Goal: Task Accomplishment & Management: Manage account settings

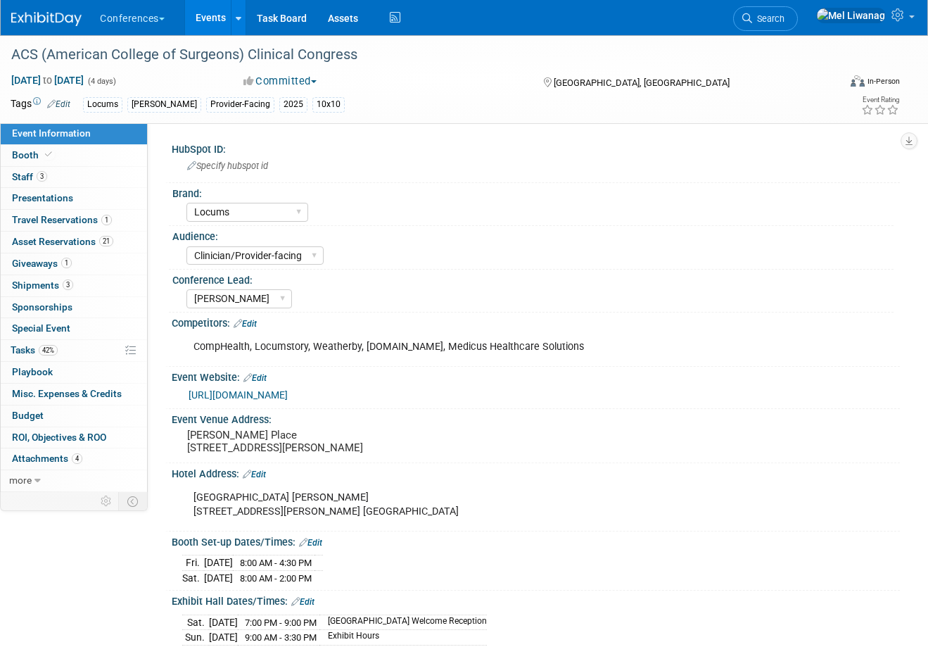
select select "Locums"
select select "Clinician/Provider-facing"
select select "[PERSON_NAME]"
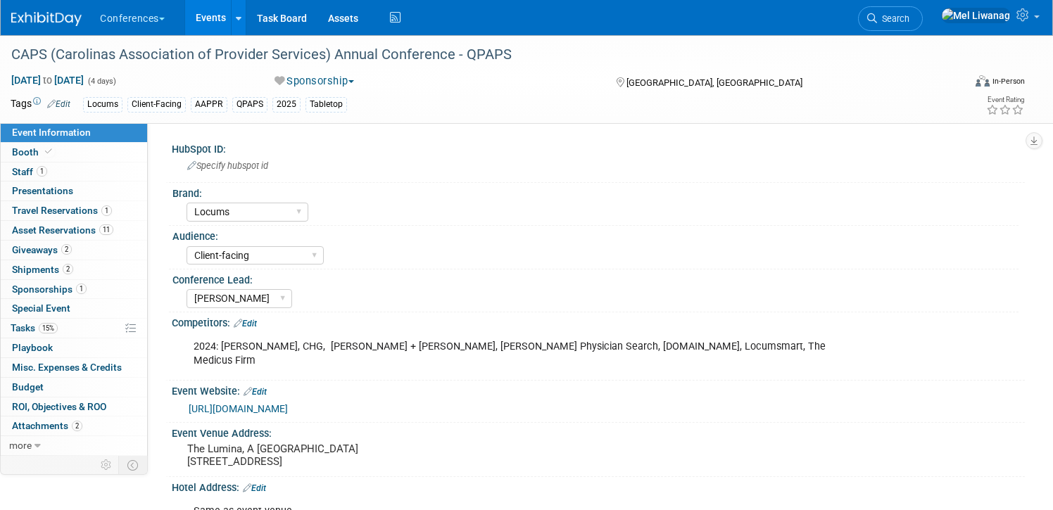
select select "Locums"
select select "Client-facing"
select select "[PERSON_NAME]"
click at [89, 322] on link "15% Tasks 15%" at bounding box center [74, 328] width 146 height 19
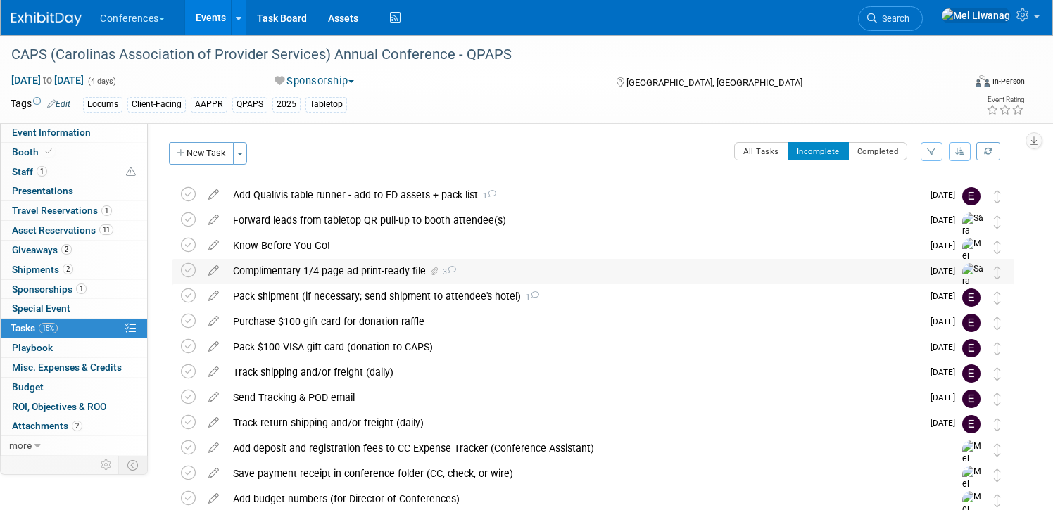
click at [447, 269] on icon at bounding box center [451, 270] width 9 height 8
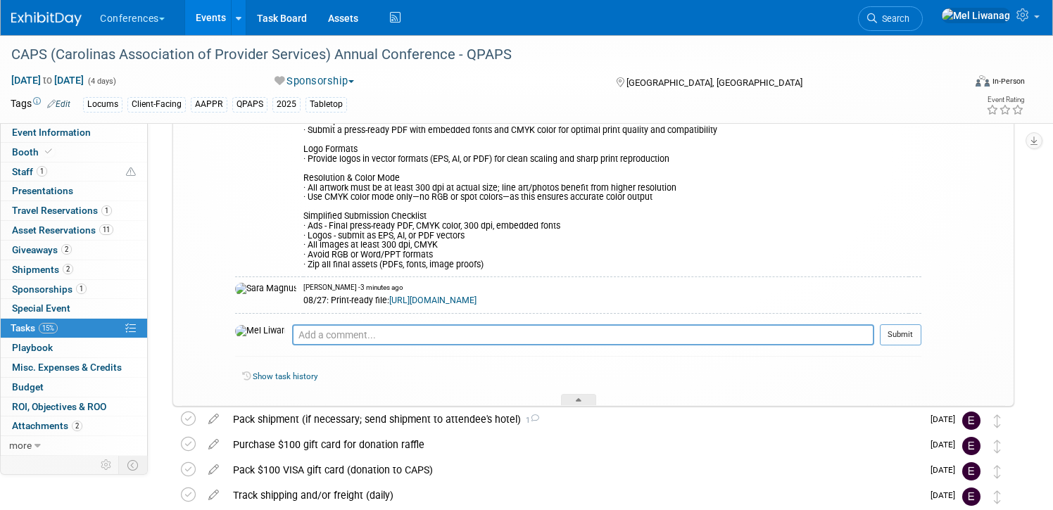
scroll to position [392, 0]
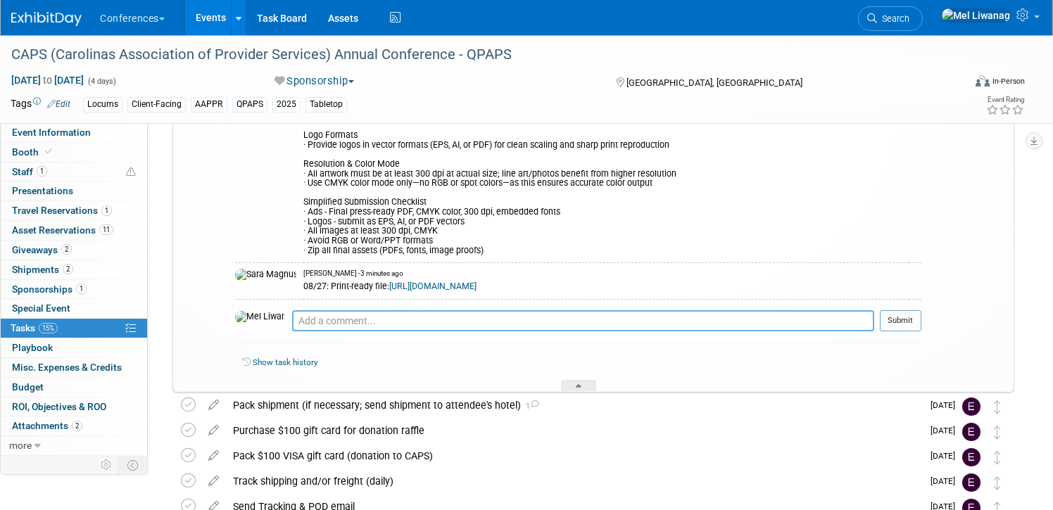
click at [369, 317] on textarea at bounding box center [583, 320] width 582 height 21
type textarea "t"
type textarea "Thank you!"
click at [907, 325] on button "Submit" at bounding box center [901, 320] width 42 height 21
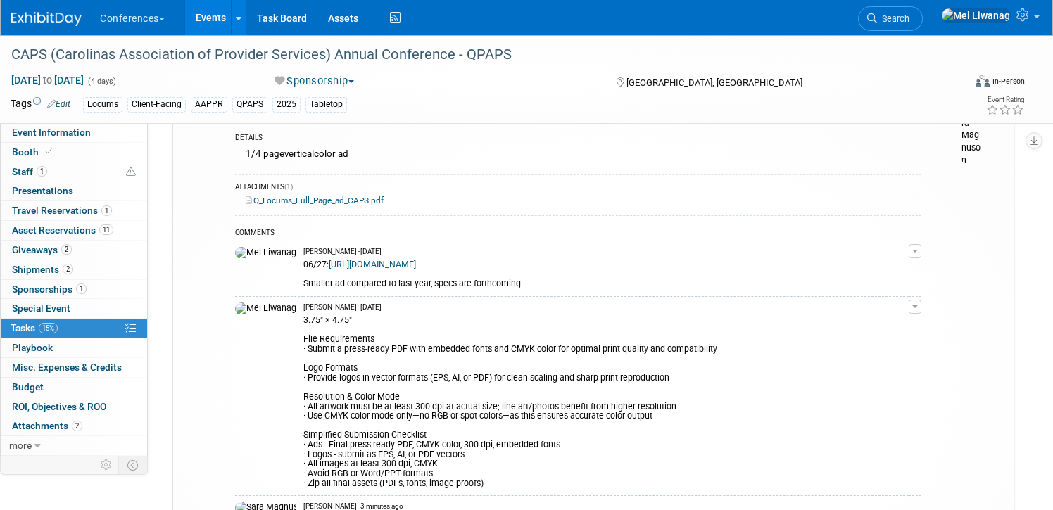
scroll to position [136, 0]
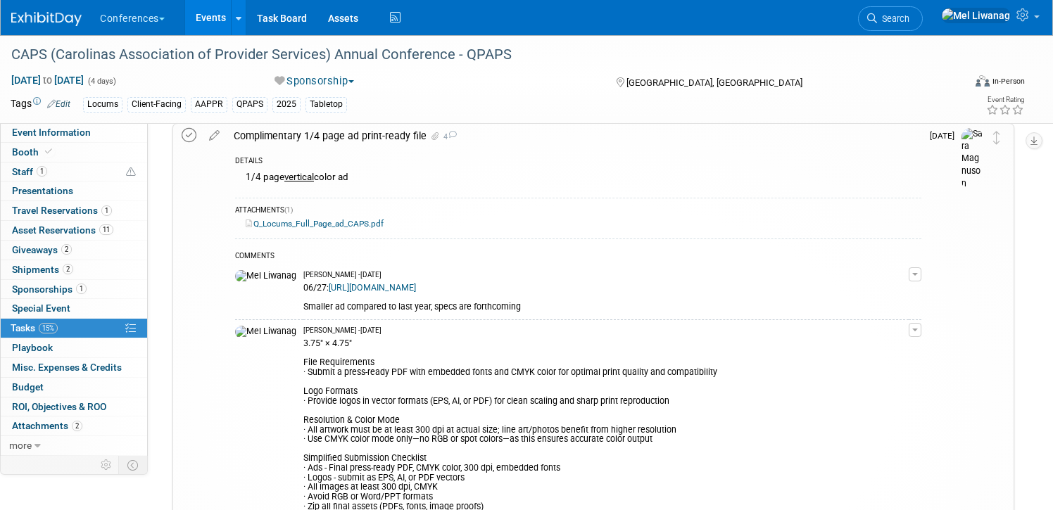
click at [194, 130] on icon at bounding box center [189, 135] width 15 height 15
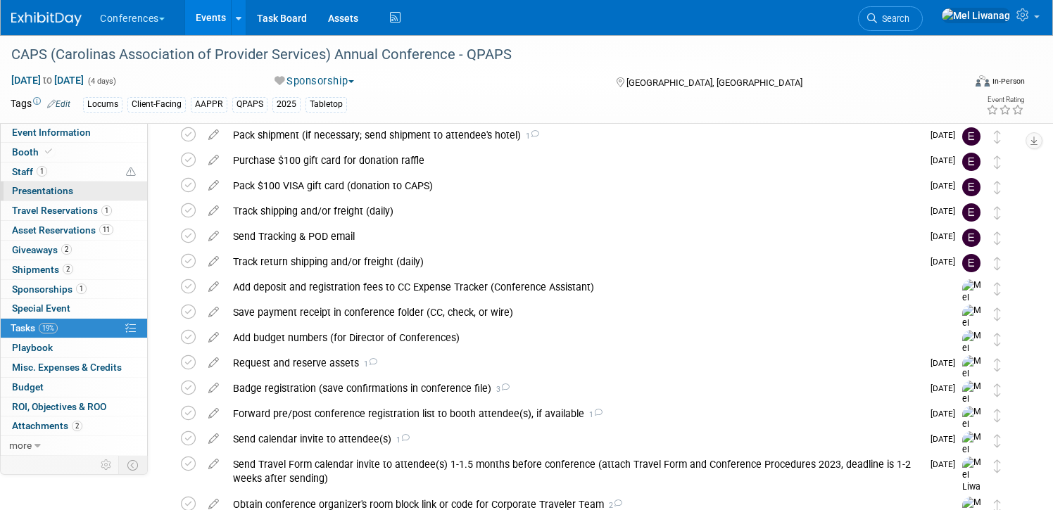
click at [80, 184] on link "0 Presentations 0" at bounding box center [74, 191] width 146 height 19
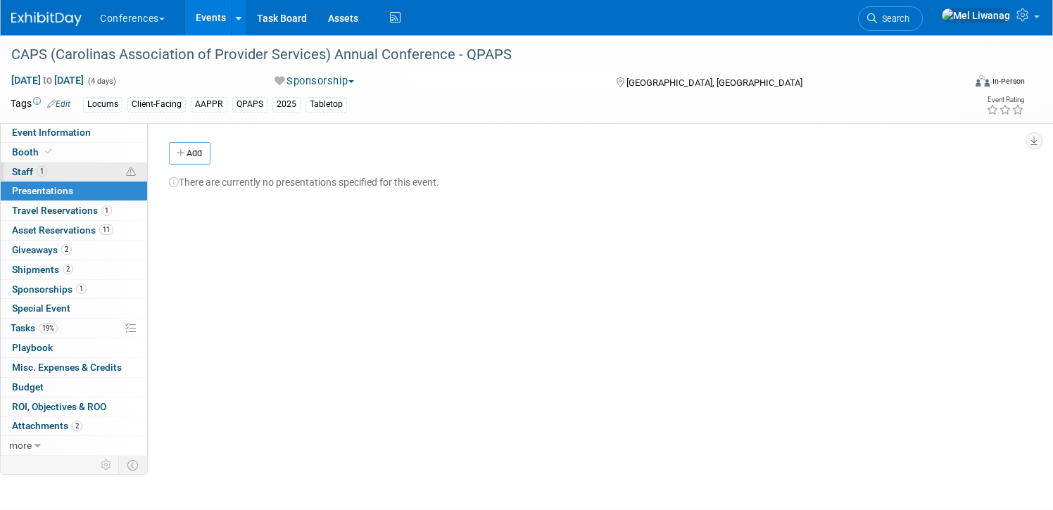
click at [76, 170] on link "1 Staff 1" at bounding box center [74, 172] width 146 height 19
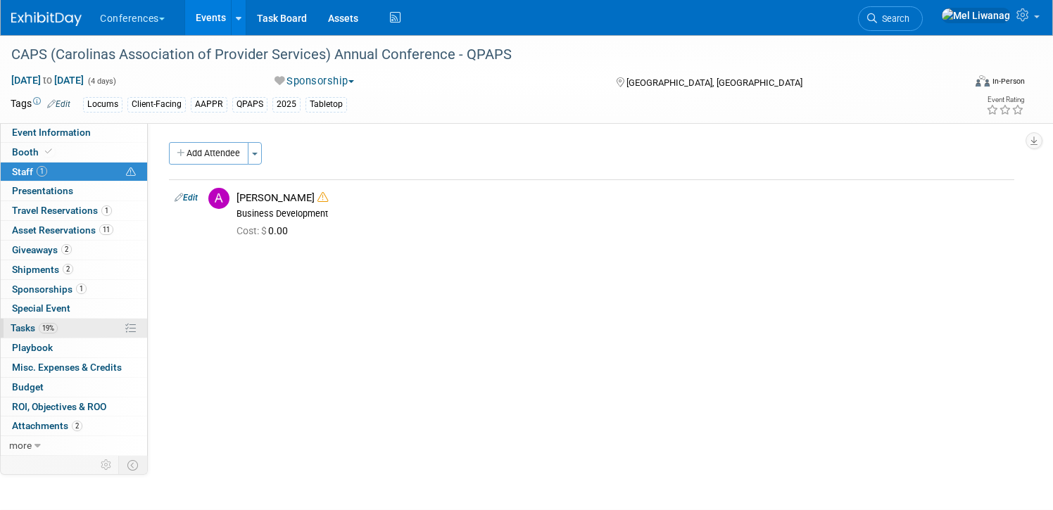
click at [101, 326] on link "19% Tasks 19%" at bounding box center [74, 328] width 146 height 19
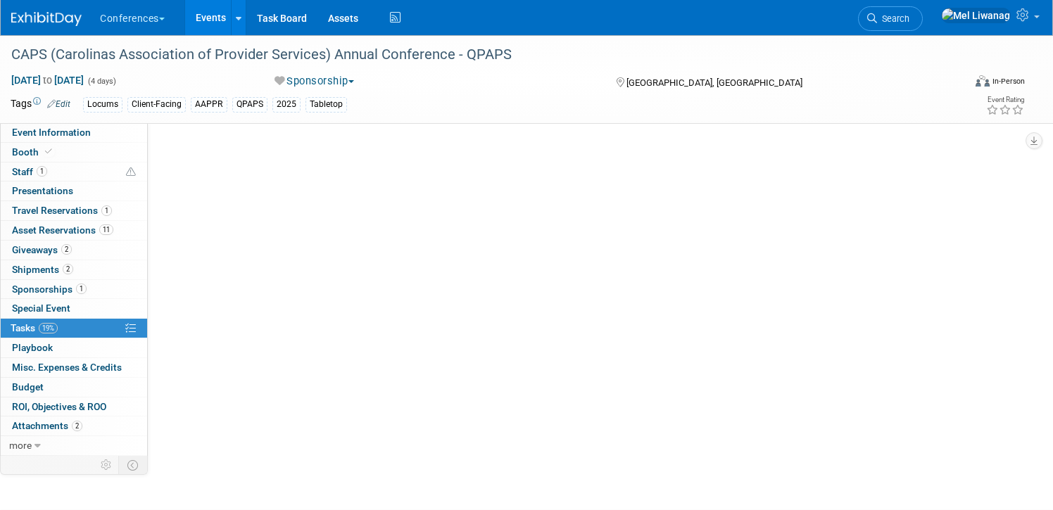
click at [101, 326] on link "19% Tasks 19%" at bounding box center [74, 328] width 146 height 19
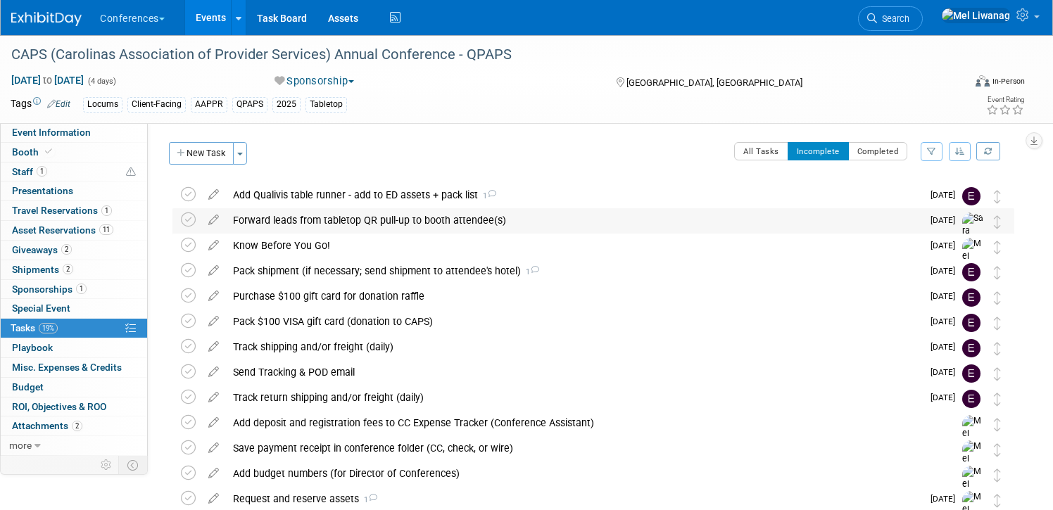
click at [443, 218] on div "Forward leads from tabletop QR pull-up to booth attendee(s)" at bounding box center [574, 220] width 696 height 24
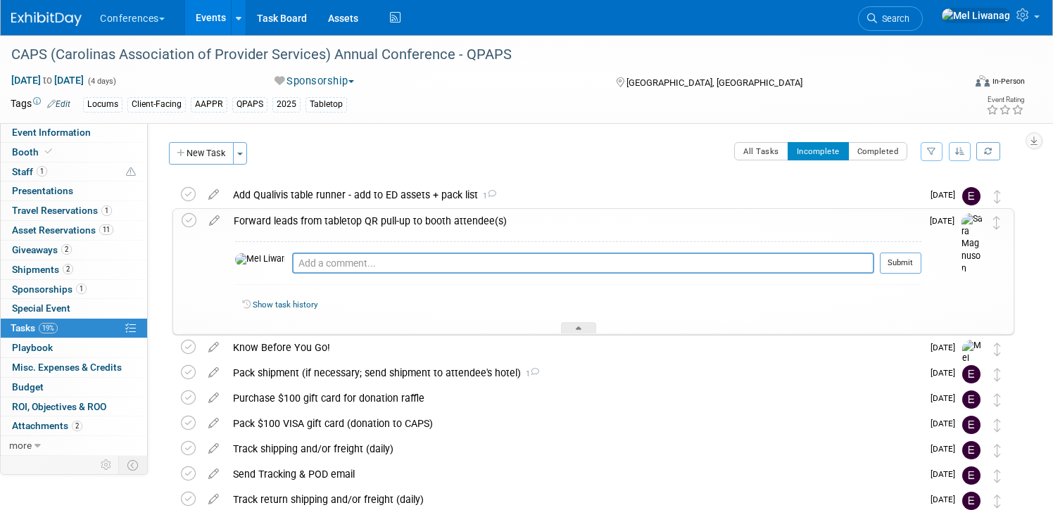
click at [443, 218] on div "Forward leads from tabletop QR pull-up to booth attendee(s)" at bounding box center [574, 221] width 695 height 24
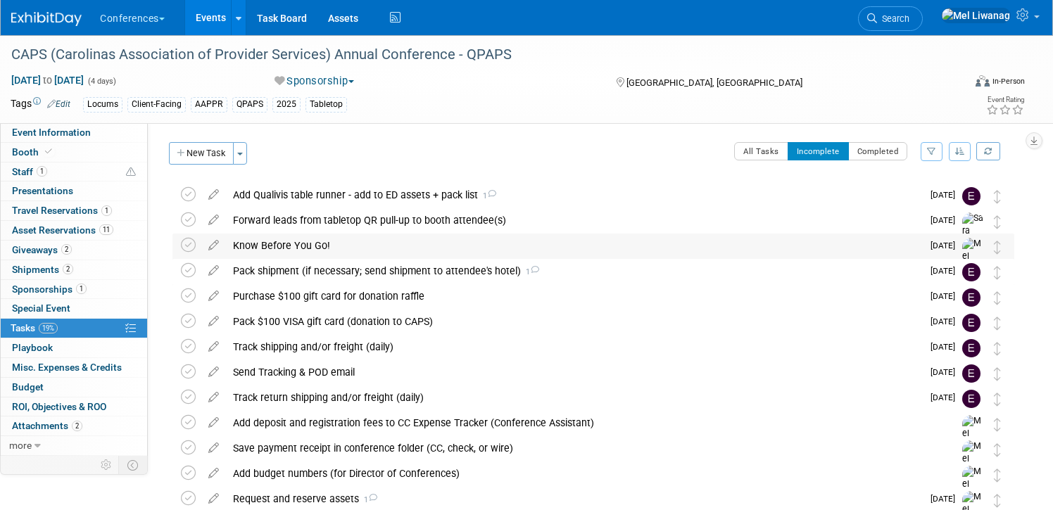
click at [434, 241] on div "Know Before You Go!" at bounding box center [574, 246] width 696 height 24
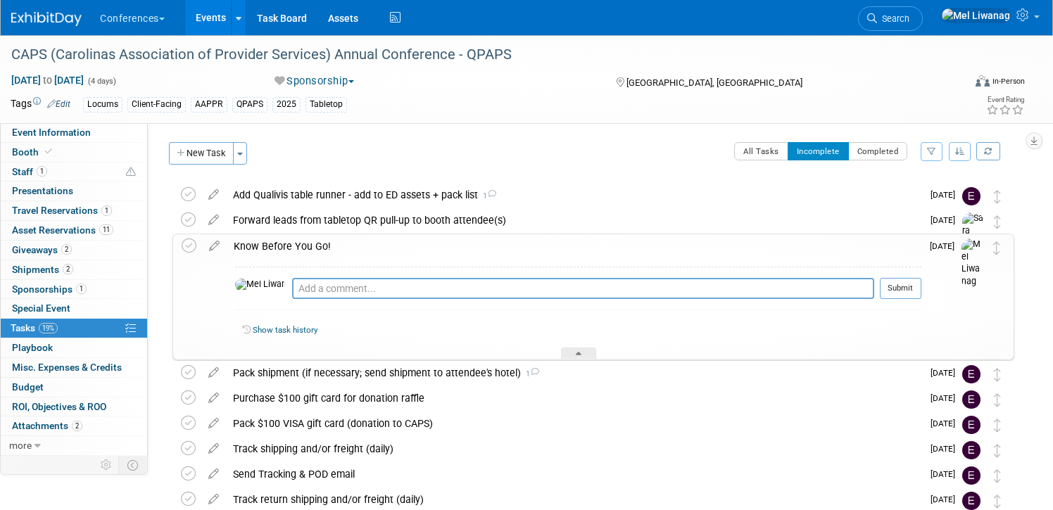
click at [434, 241] on div "Know Before You Go!" at bounding box center [574, 246] width 695 height 24
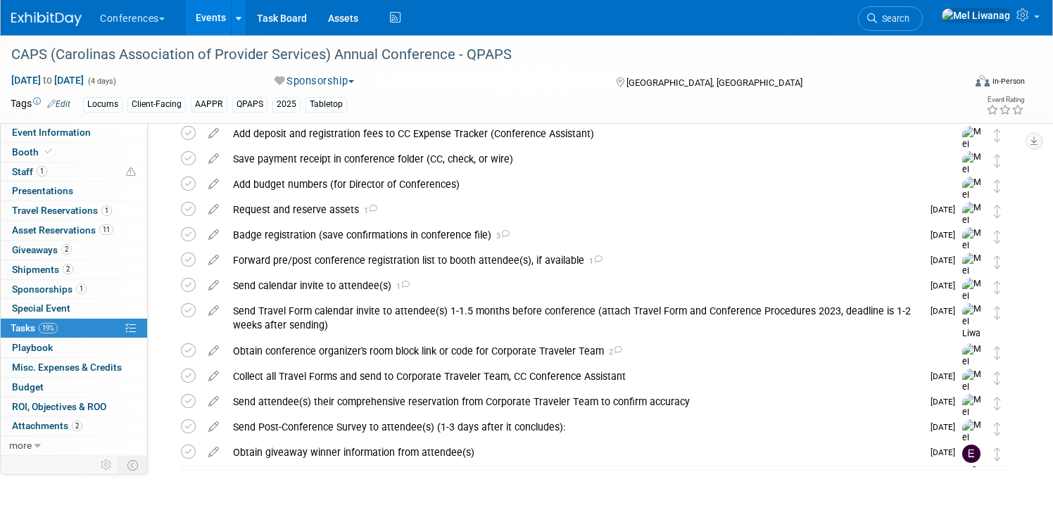
scroll to position [292, 0]
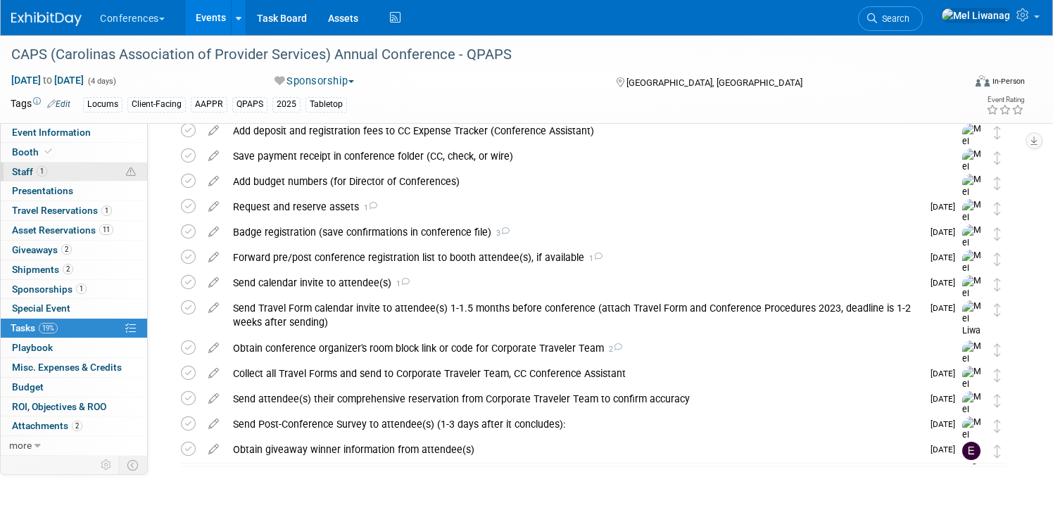
click at [132, 173] on icon at bounding box center [131, 173] width 10 height 10
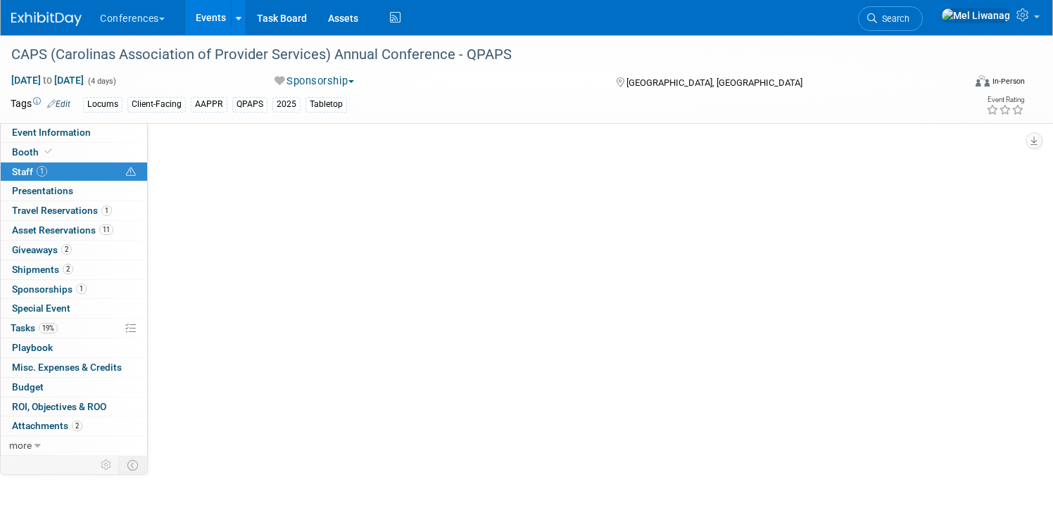
scroll to position [0, 0]
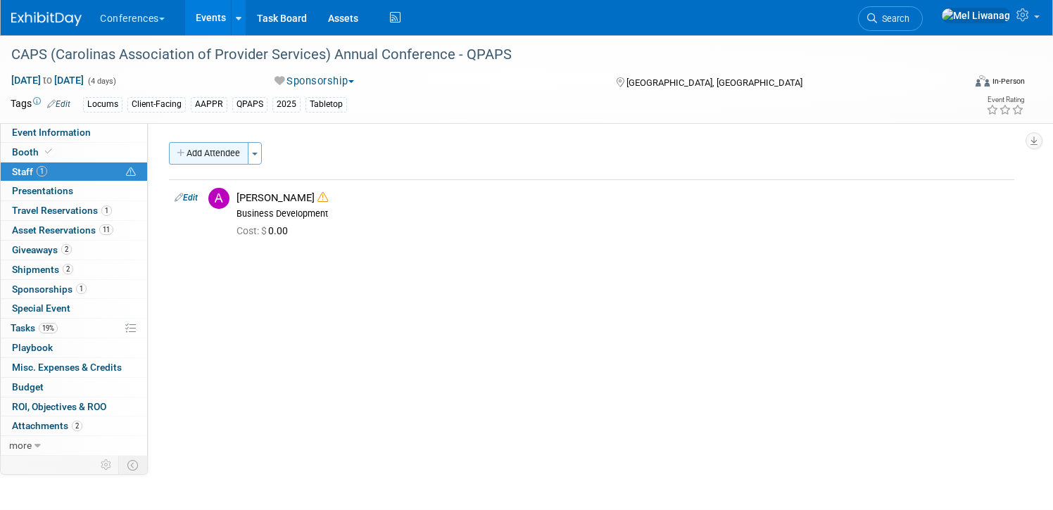
click at [229, 160] on button "Add Attendee" at bounding box center [209, 153] width 80 height 23
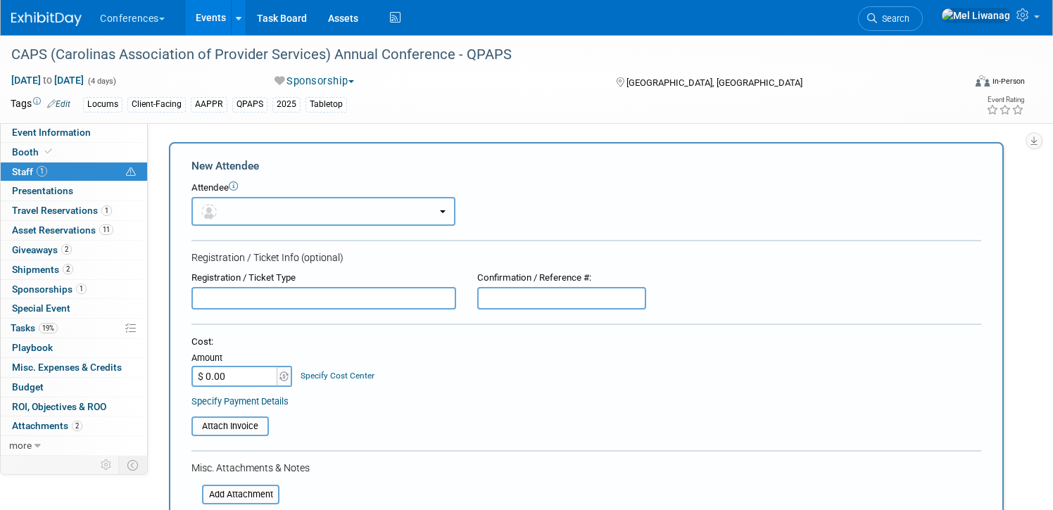
click at [289, 209] on button "button" at bounding box center [323, 211] width 264 height 29
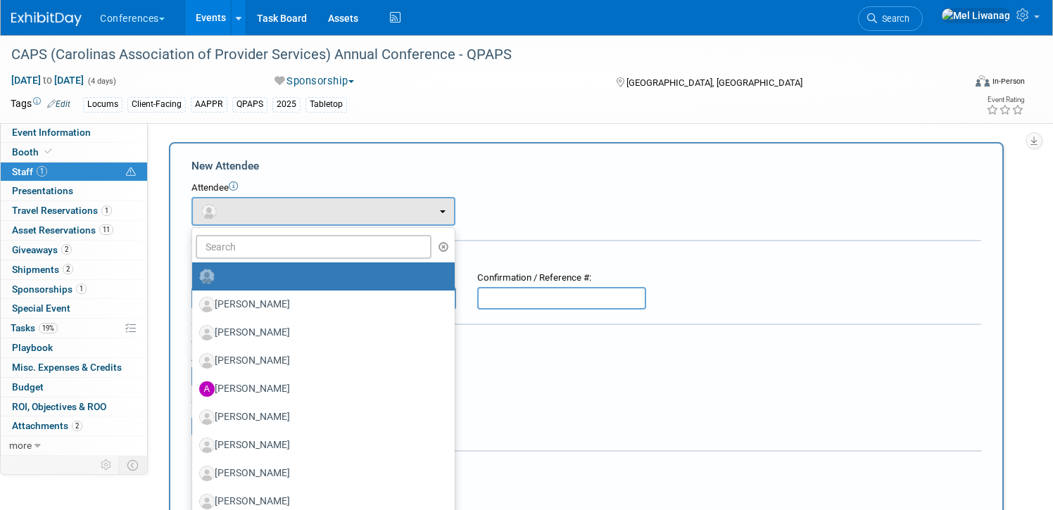
click at [286, 234] on ul "[PERSON_NAME] [PERSON_NAME] [PERSON_NAME] [PERSON_NAME] [PERSON_NAME] (me)" at bounding box center [323, 508] width 264 height 563
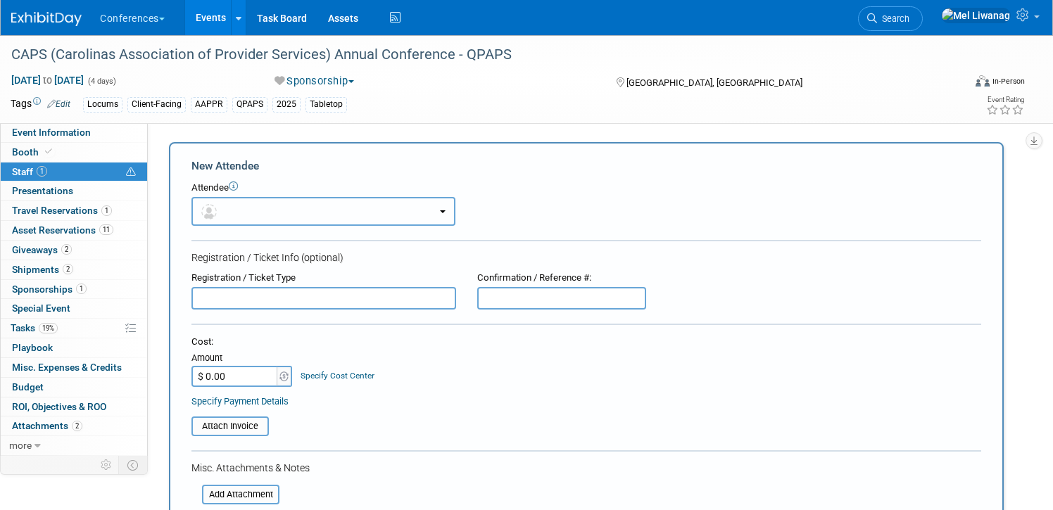
click at [277, 203] on button "button" at bounding box center [323, 211] width 264 height 29
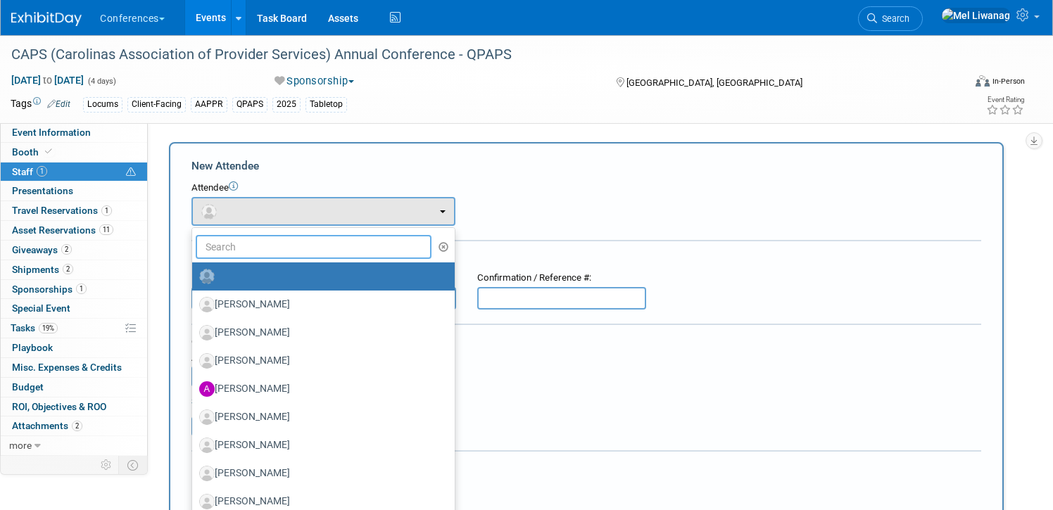
click at [276, 237] on input "text" at bounding box center [314, 247] width 236 height 24
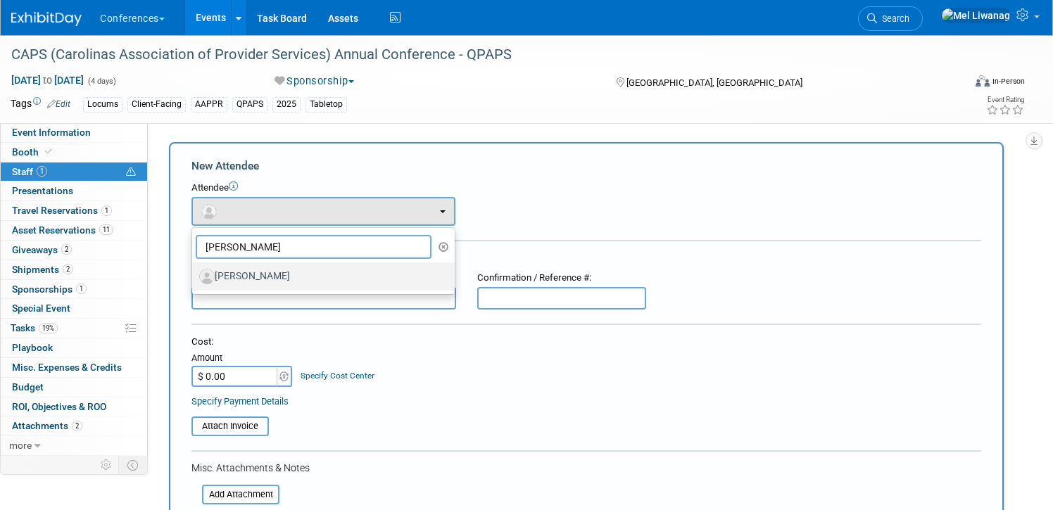
type input "[PERSON_NAME]"
click at [248, 282] on label "[PERSON_NAME]" at bounding box center [319, 276] width 241 height 23
click at [194, 279] on input "[PERSON_NAME]" at bounding box center [189, 274] width 9 height 9
select select "b213e8f9-d476-41d3-baa4-873a822139b4"
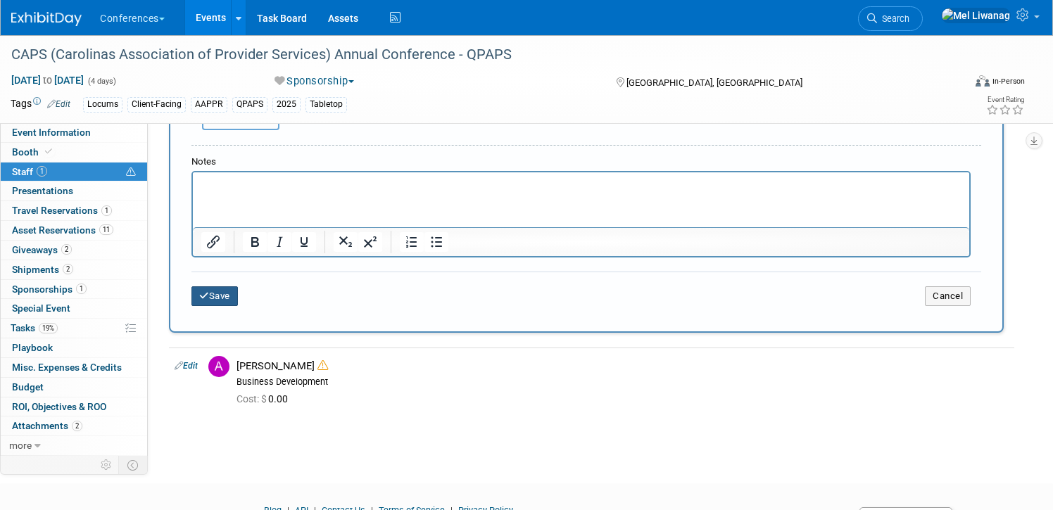
click at [222, 303] on button "Save" at bounding box center [214, 296] width 46 height 20
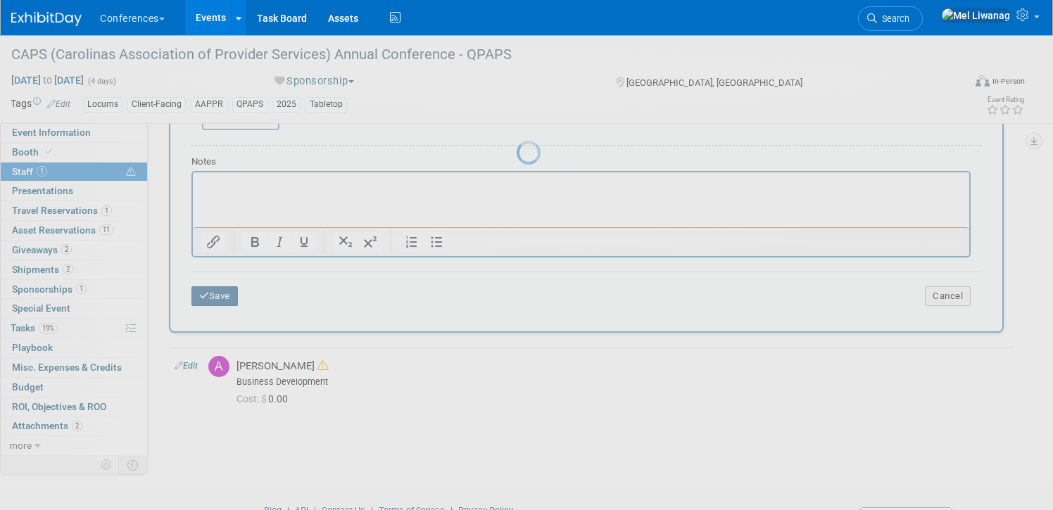
scroll to position [98, 0]
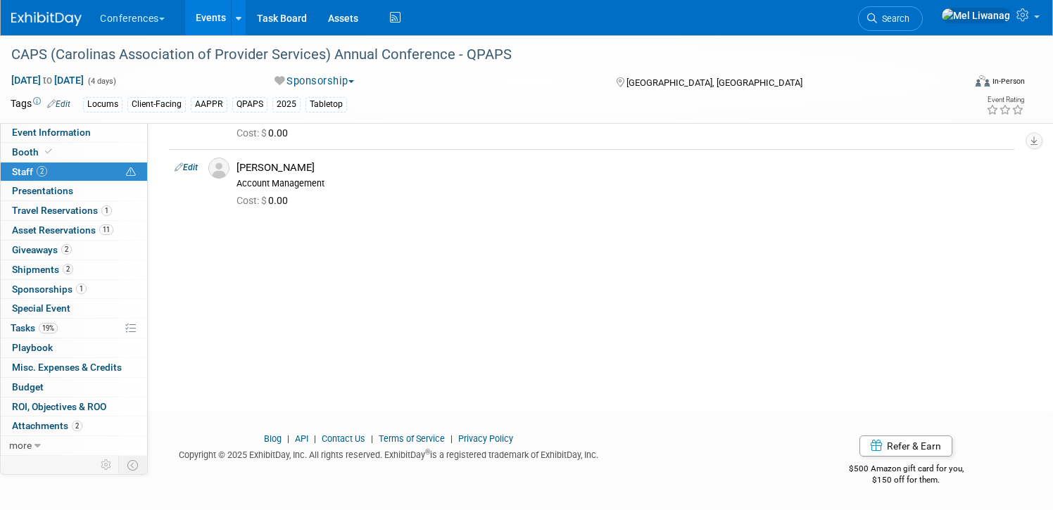
click at [256, 330] on div "HubSpot ID: Specify hubspot id Brand: Aya Bespoke Corporate [PERSON_NAME] DocCa…" at bounding box center [586, 191] width 877 height 333
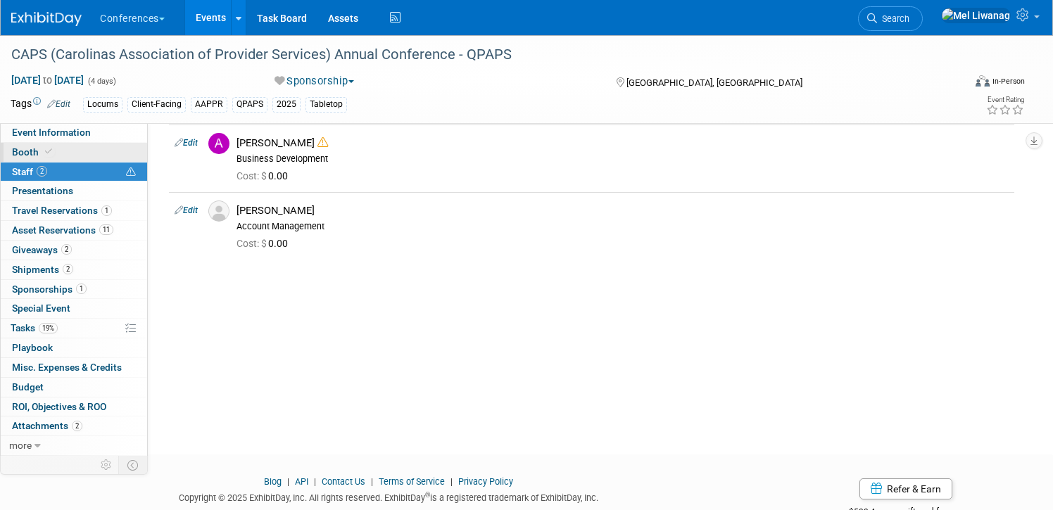
scroll to position [0, 0]
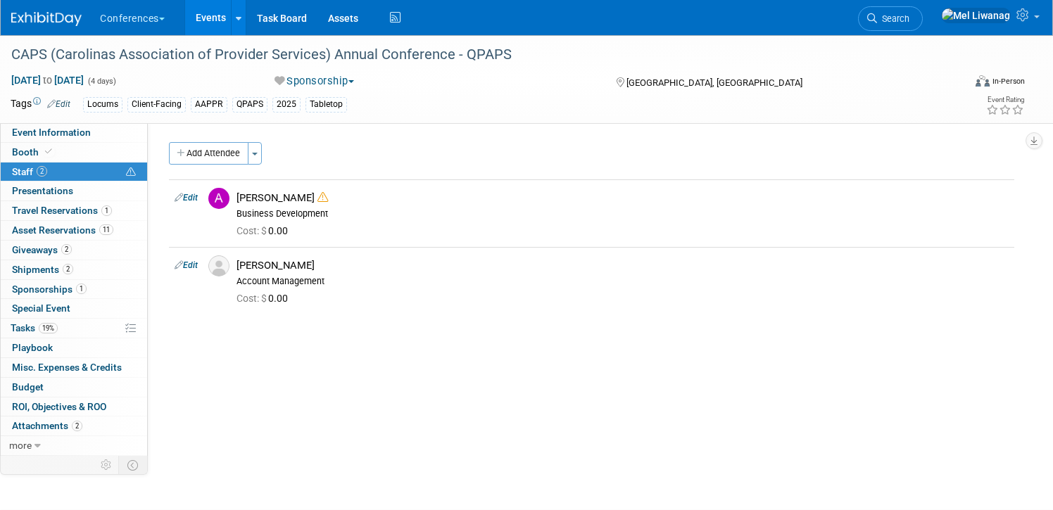
click at [75, 298] on div "1 Sponsorships 1 Sponsorships" at bounding box center [74, 290] width 146 height 20
click at [75, 292] on span "Sponsorships 1" at bounding box center [49, 289] width 75 height 11
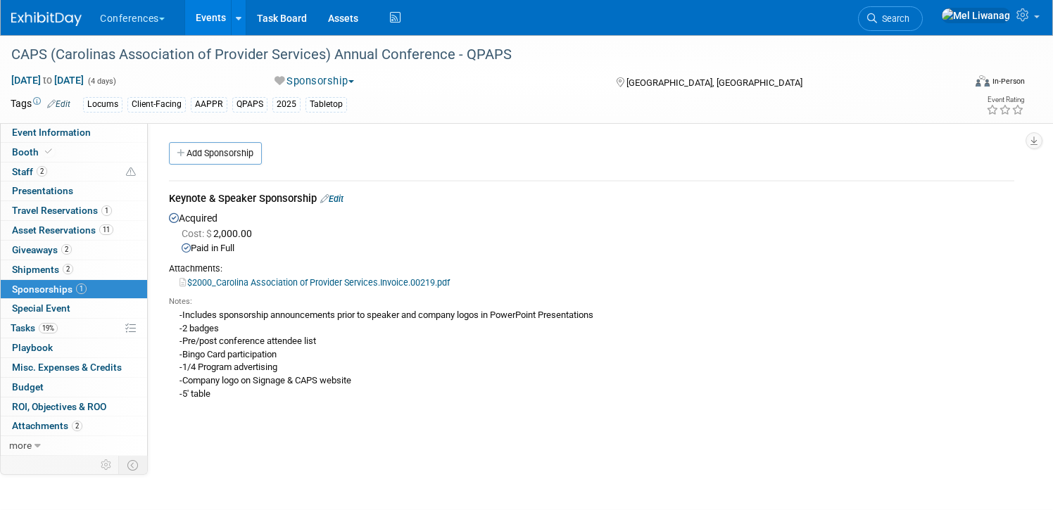
click at [467, 381] on div "-Includes sponsorship announcements prior to speaker and company logos in Power…" at bounding box center [591, 354] width 845 height 93
click at [923, 29] on link "Search" at bounding box center [890, 18] width 65 height 25
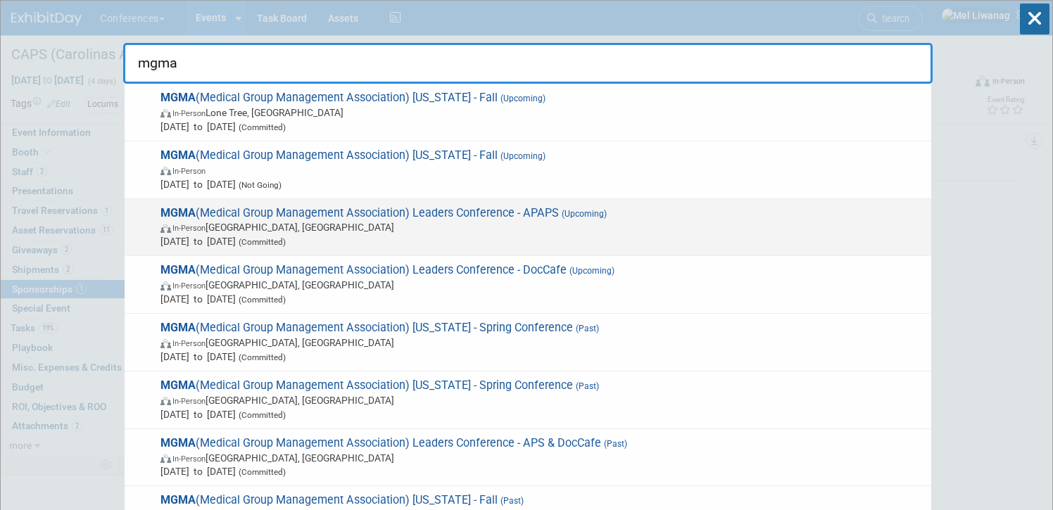
type input "mgma"
click at [539, 229] on span "In-Person [GEOGRAPHIC_DATA], [GEOGRAPHIC_DATA]" at bounding box center [542, 227] width 764 height 14
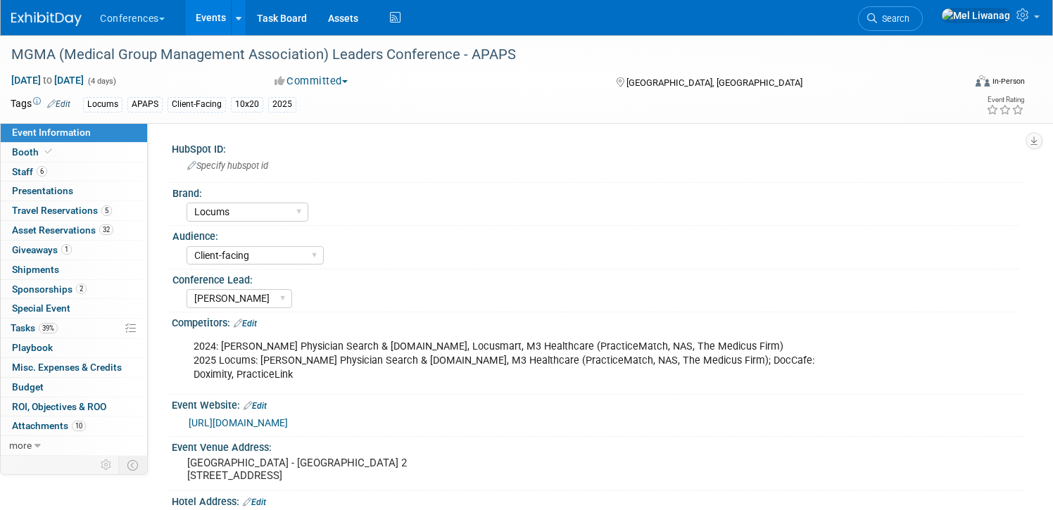
select select "Locums"
select select "Client-facing"
select select "[PERSON_NAME]"
click at [49, 157] on span "Booth" at bounding box center [33, 151] width 43 height 11
select select "10'x20'"
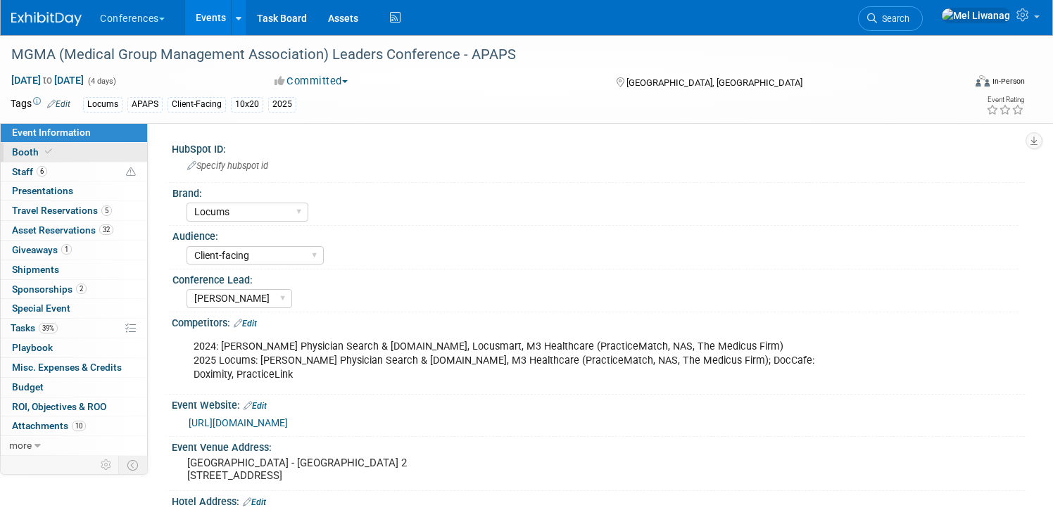
select select "Yes"
